Goal: Find specific fact: Locate a discrete piece of known information

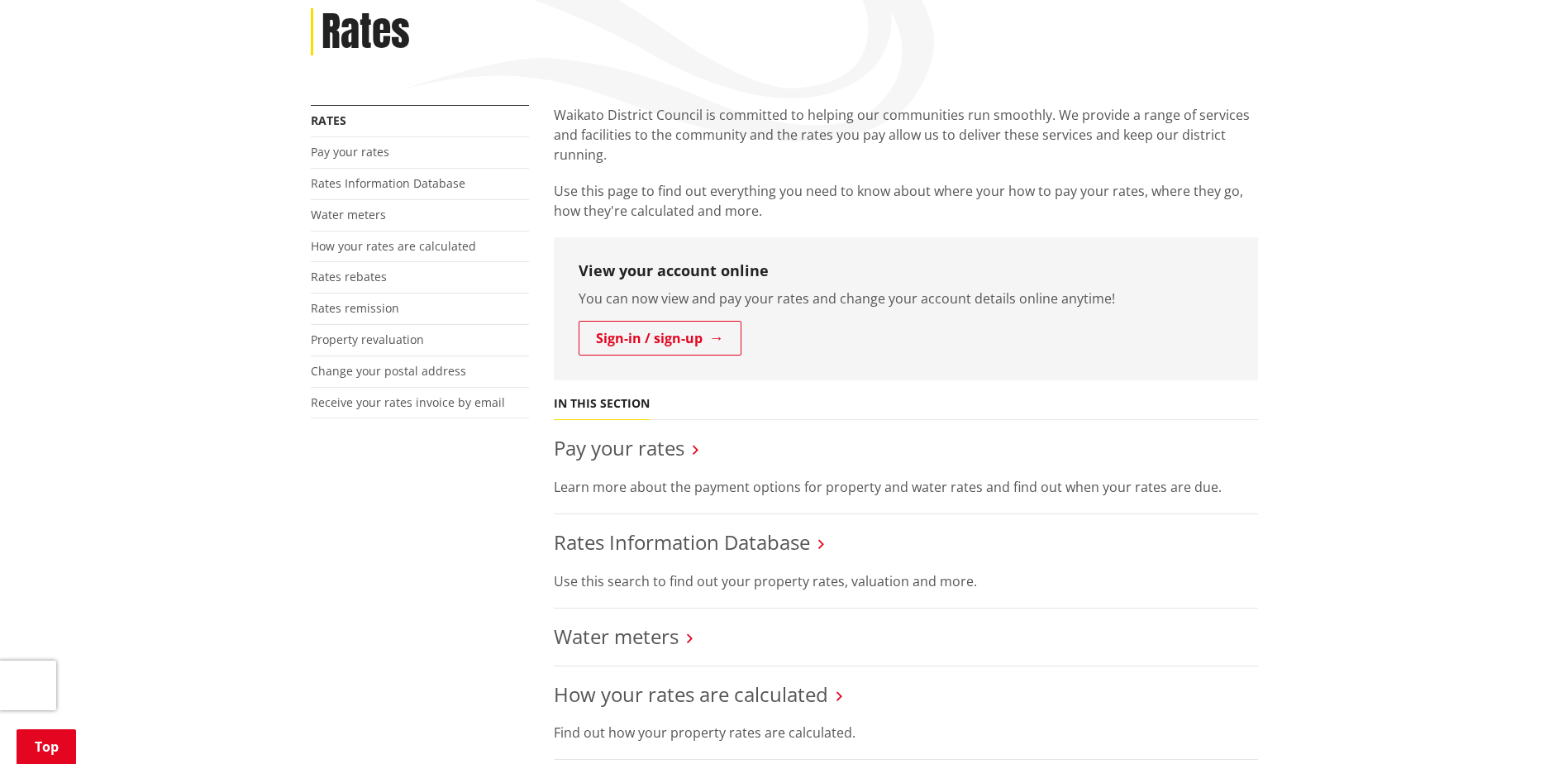
scroll to position [331, 0]
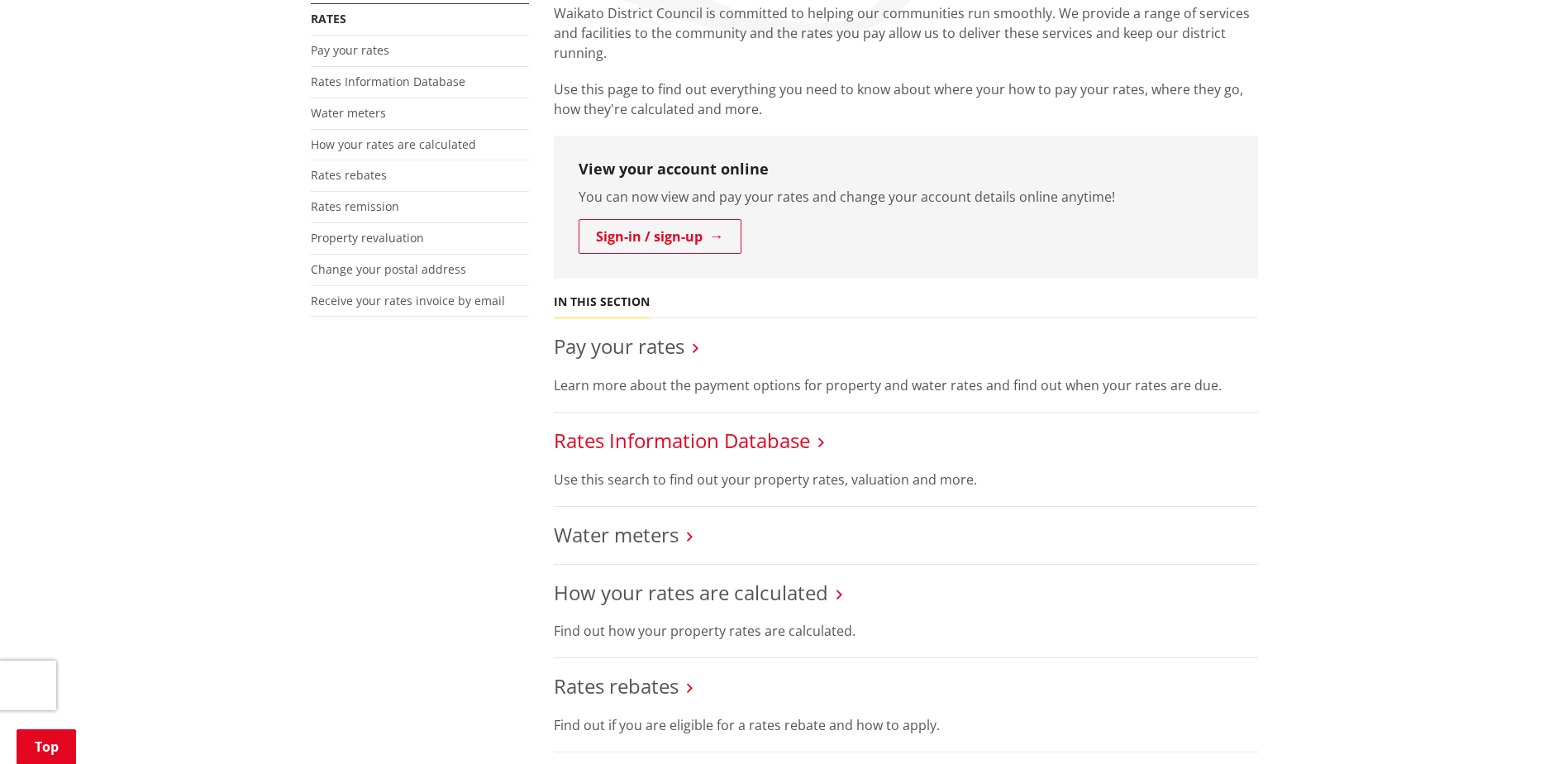
click at [681, 438] on link "Rates Information Database" at bounding box center [681, 440] width 256 height 27
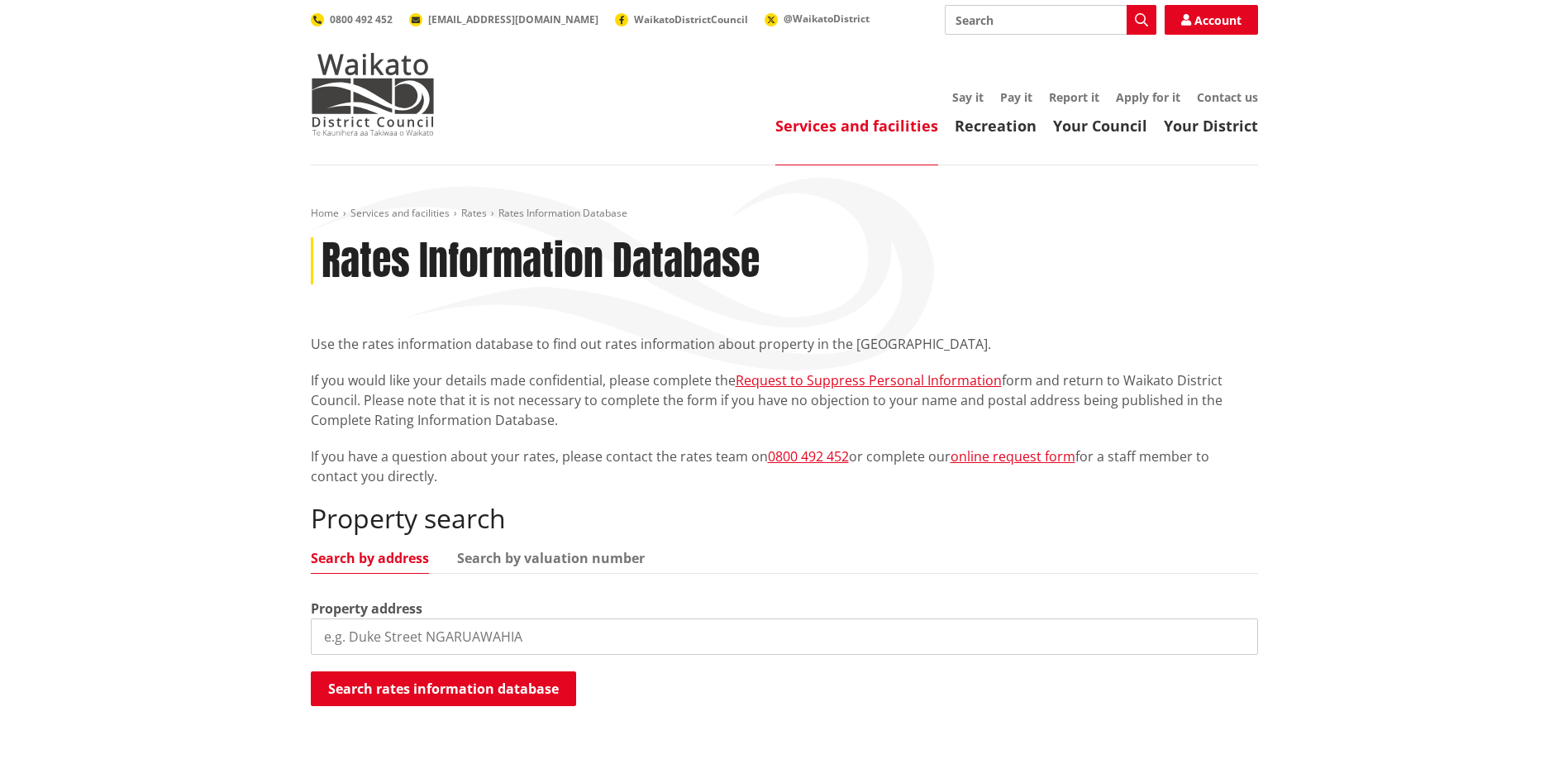
click at [423, 637] on input "search" at bounding box center [785, 636] width 947 height 36
type input "[STREET_ADDRESS]"
click at [417, 695] on button "Search rates information database" at bounding box center [444, 688] width 265 height 34
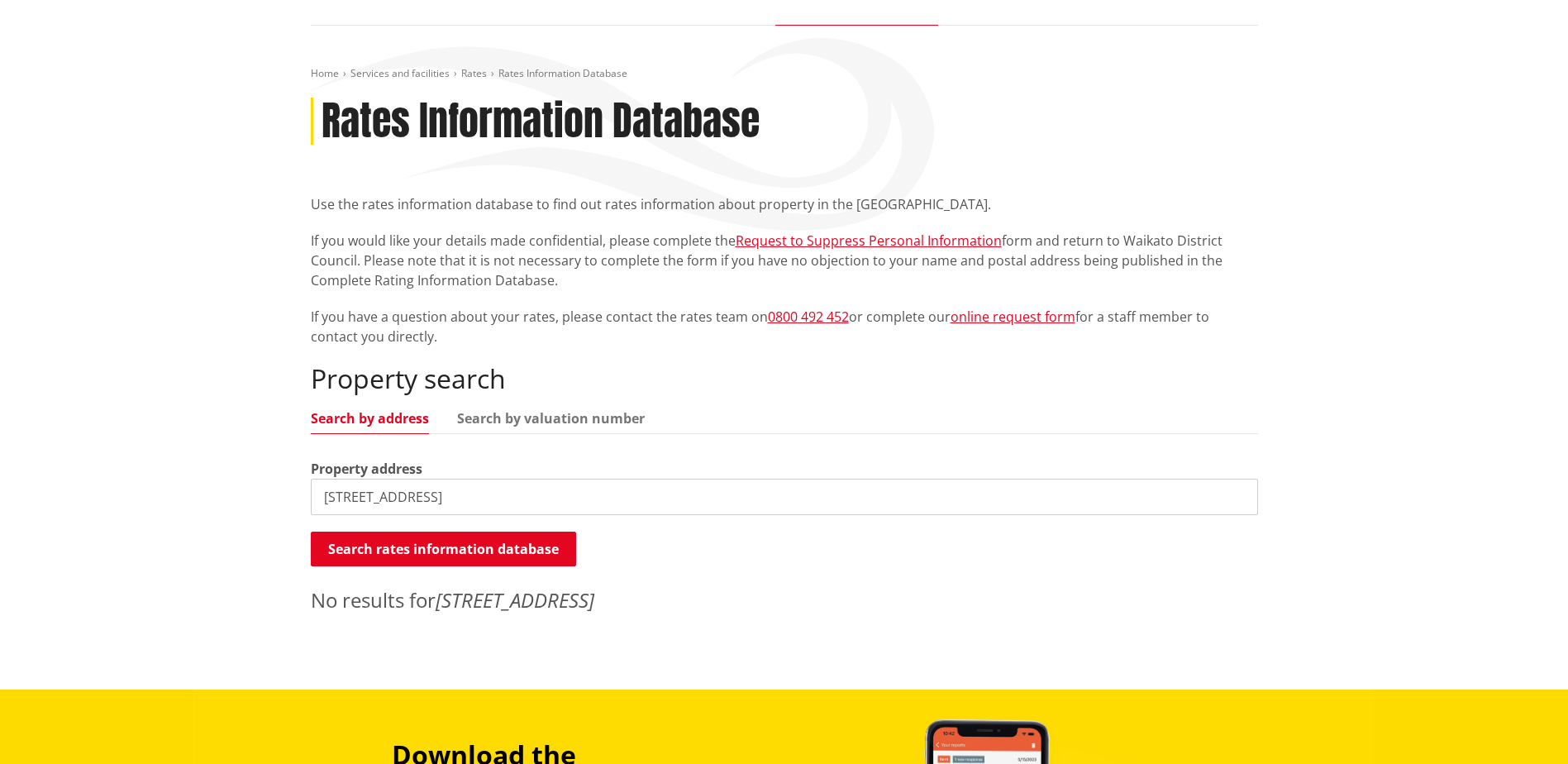
scroll to position [165, 0]
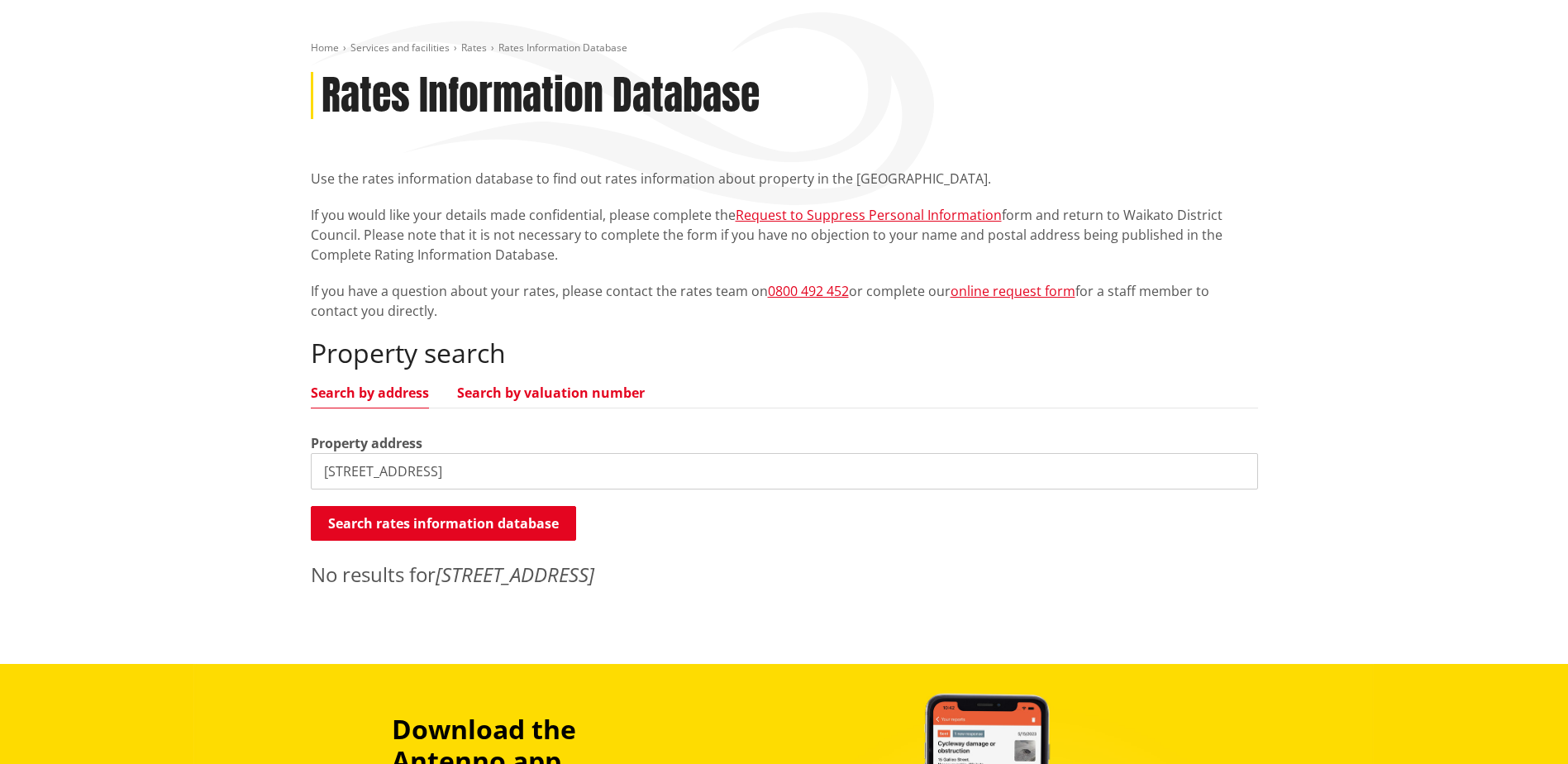
click at [577, 392] on link "Search by valuation number" at bounding box center [550, 392] width 187 height 13
drag, startPoint x: 497, startPoint y: 477, endPoint x: 260, endPoint y: 484, distance: 237.1
click at [293, 480] on div "Home Services and facilities Rates Rates Information Database Rates Information…" at bounding box center [784, 331] width 1568 height 664
type input "0547226500"
click at [477, 521] on button "Search rates information database" at bounding box center [444, 522] width 265 height 34
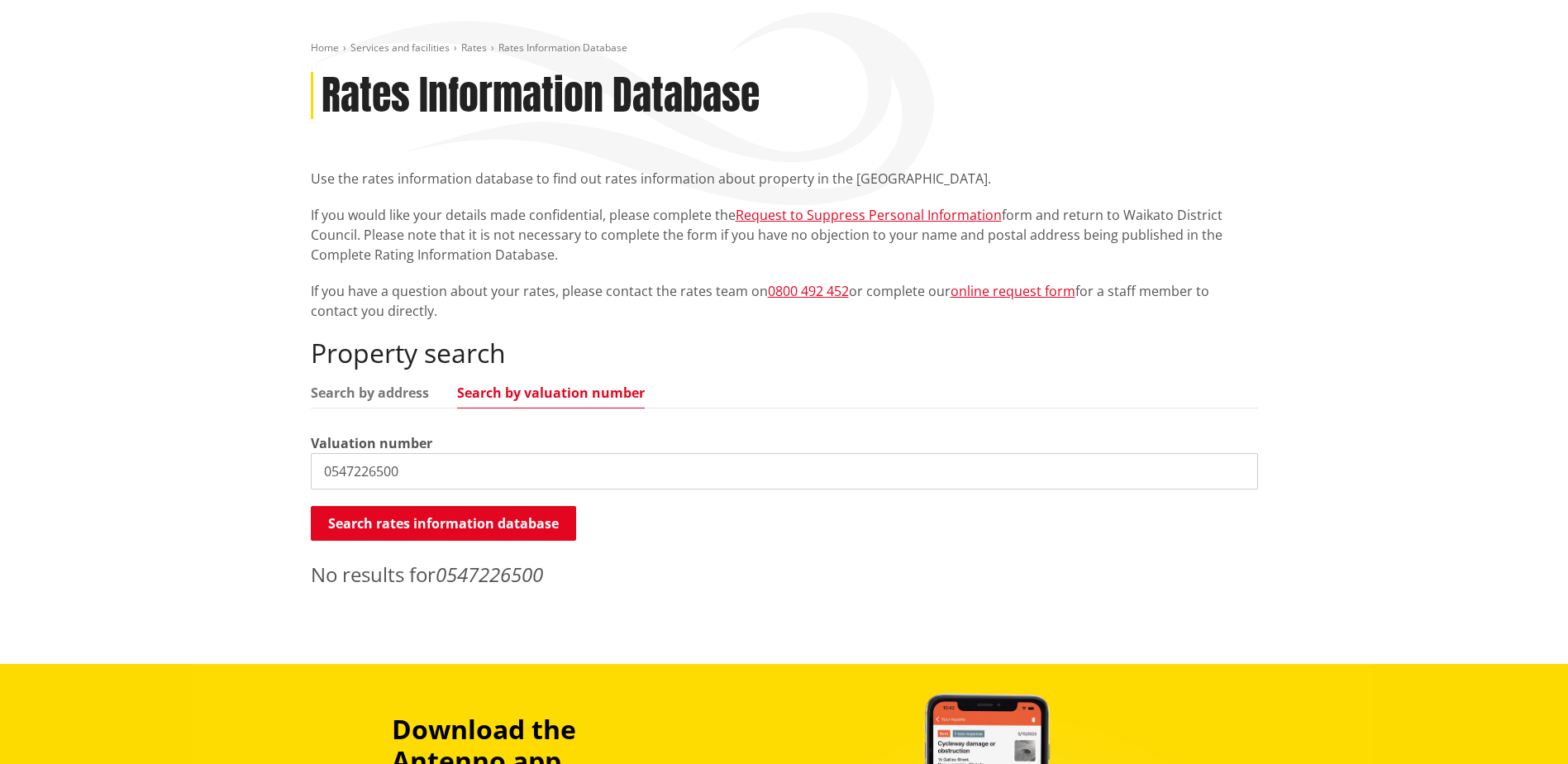
scroll to position [0, 0]
